Goal: Obtain resource: Obtain resource

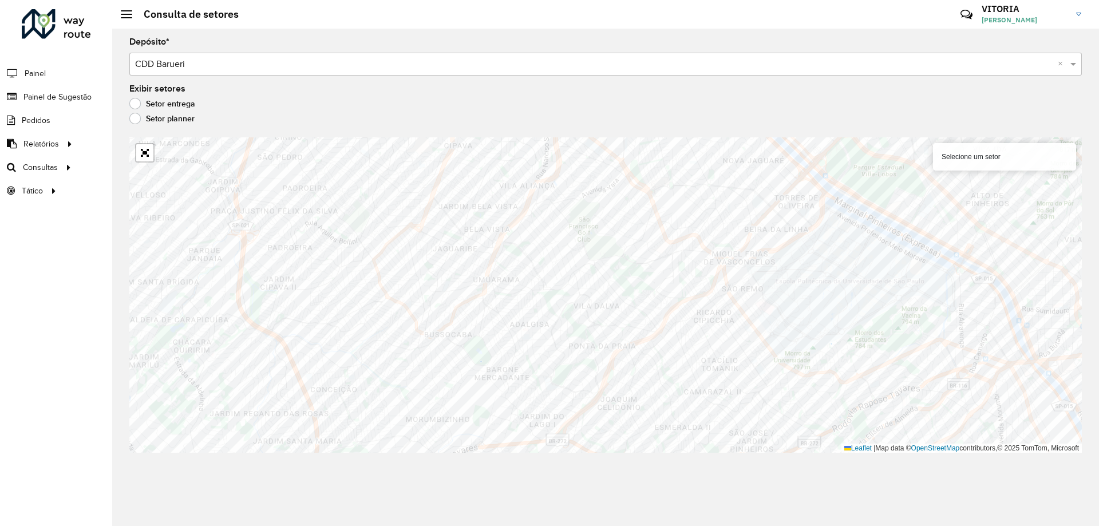
click at [127, 19] on div "Consulta de setores" at bounding box center [180, 14] width 118 height 13
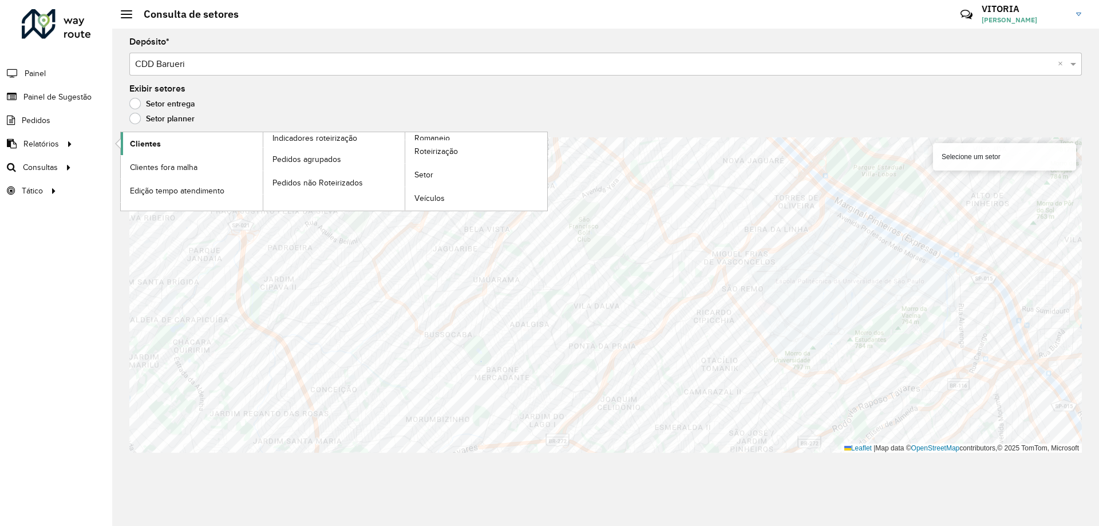
click at [148, 140] on span "Clientes" at bounding box center [145, 144] width 31 height 12
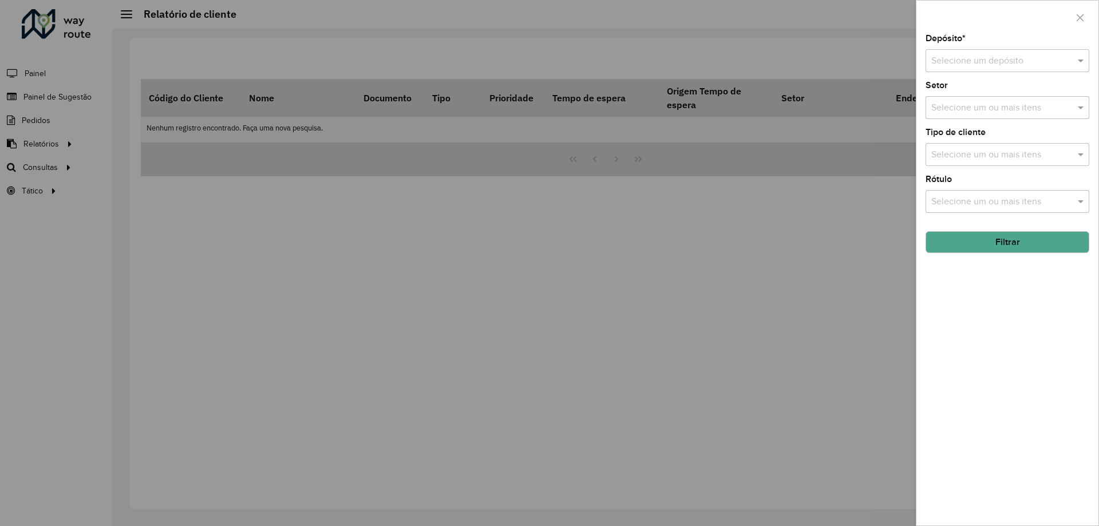
click at [970, 62] on input "text" at bounding box center [996, 61] width 129 height 14
click at [972, 94] on span "CDD Barueri" at bounding box center [956, 94] width 50 height 10
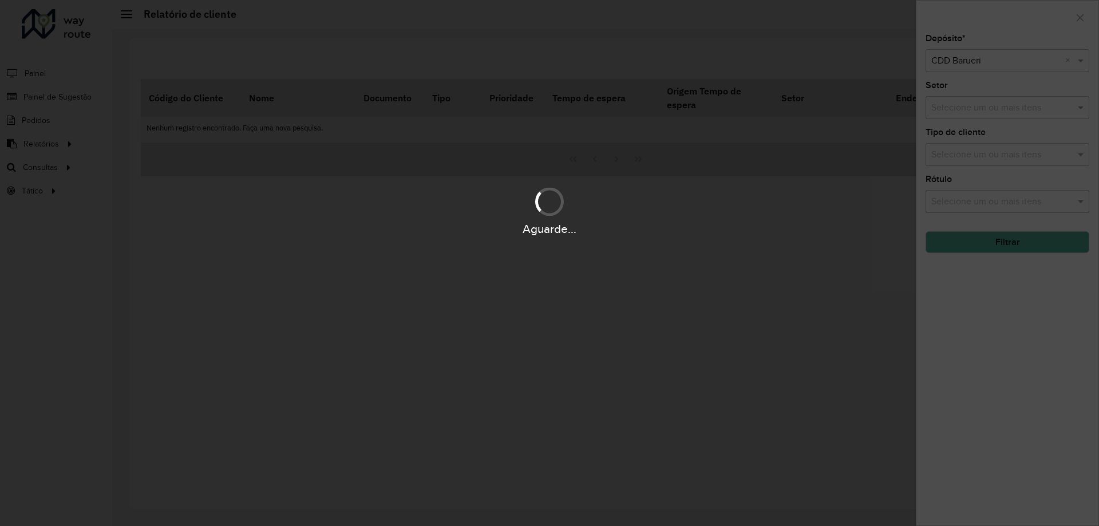
click at [981, 162] on div "Aguarde..." at bounding box center [549, 263] width 1099 height 526
click at [981, 159] on hb-app "Aguarde... Pop-up bloqueado! Seu navegador bloqueou automáticamente a abertura …" at bounding box center [549, 263] width 1099 height 526
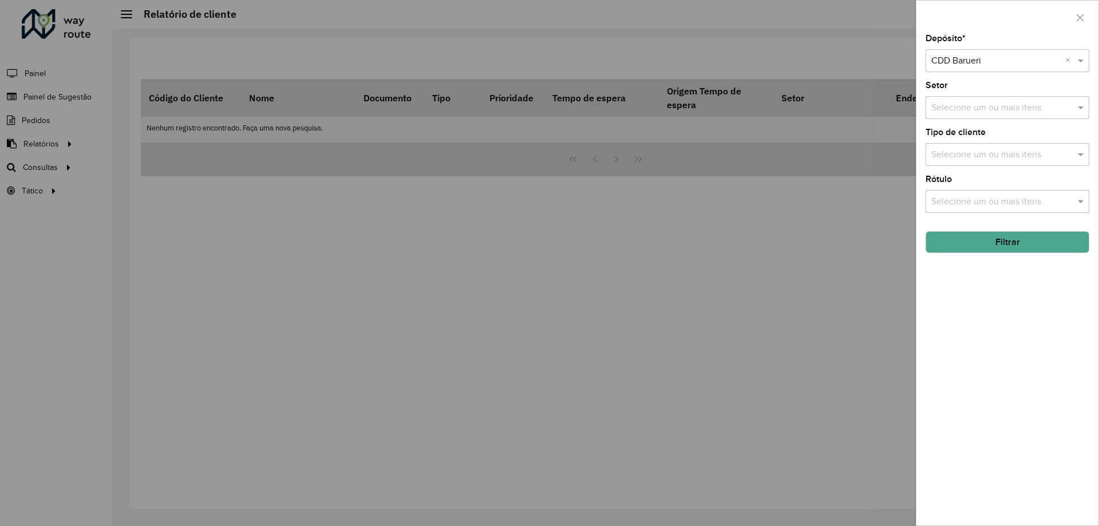
click at [981, 159] on input "text" at bounding box center [1002, 155] width 147 height 14
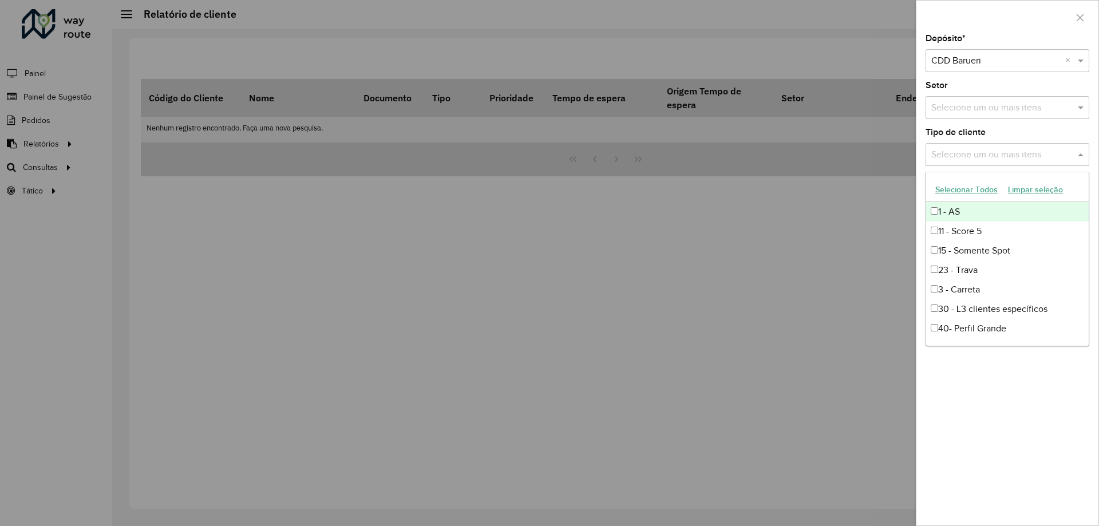
click at [969, 190] on button "Selecionar Todos" at bounding box center [966, 190] width 73 height 18
click at [1079, 155] on span at bounding box center [1082, 155] width 14 height 14
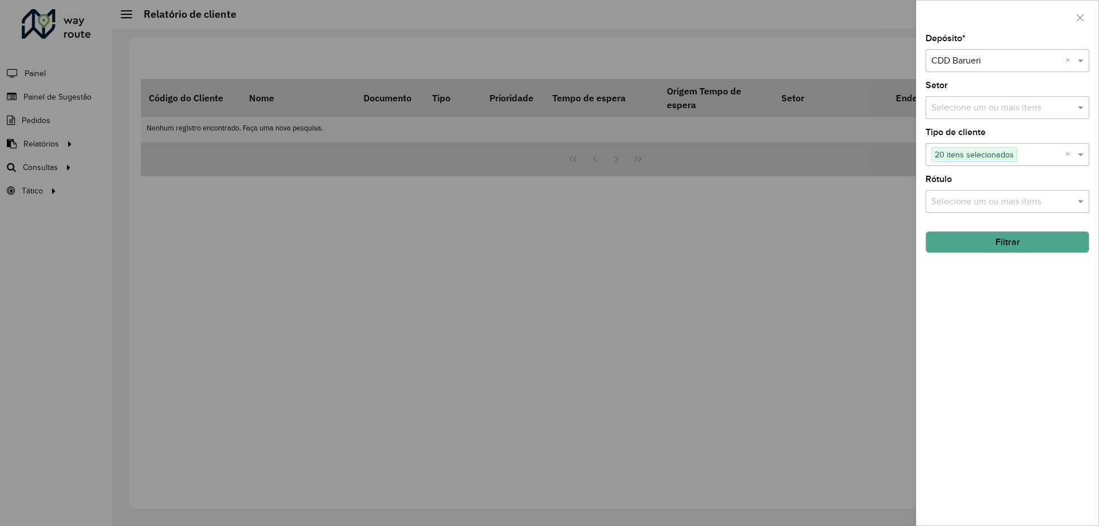
click at [1036, 241] on button "Filtrar" at bounding box center [1008, 242] width 164 height 22
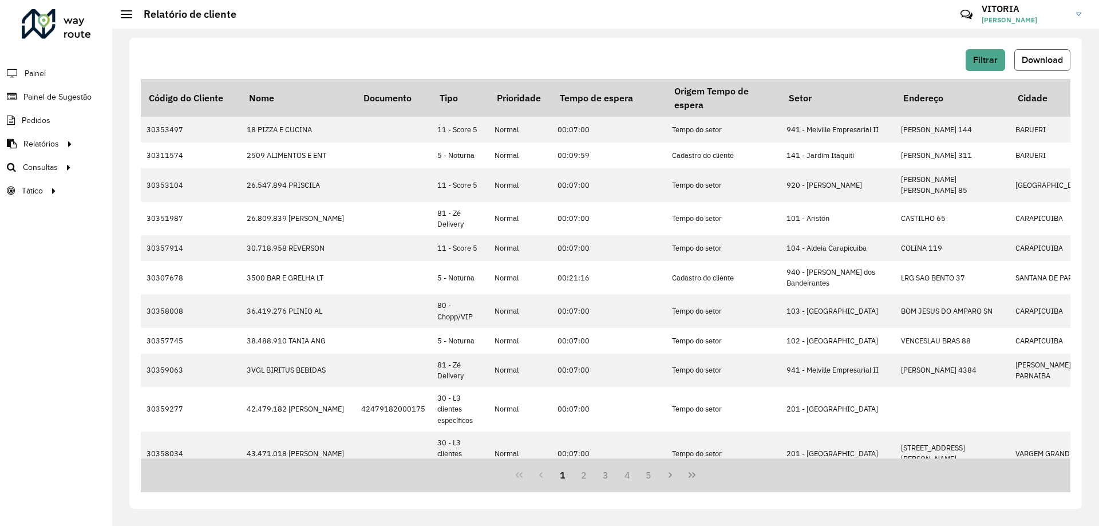
click at [1026, 64] on span "Download" at bounding box center [1042, 60] width 41 height 10
